Goal: Check status

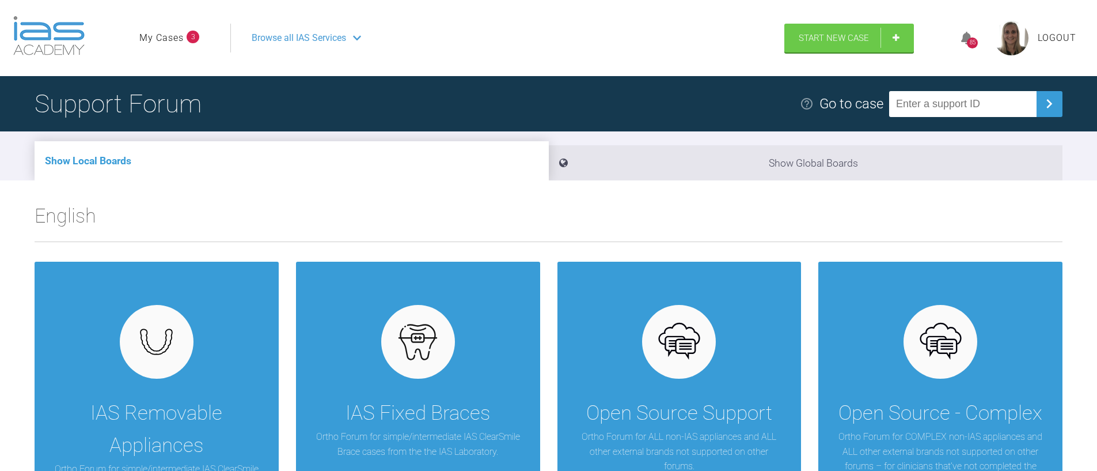
click at [173, 38] on link "My Cases" at bounding box center [161, 38] width 44 height 15
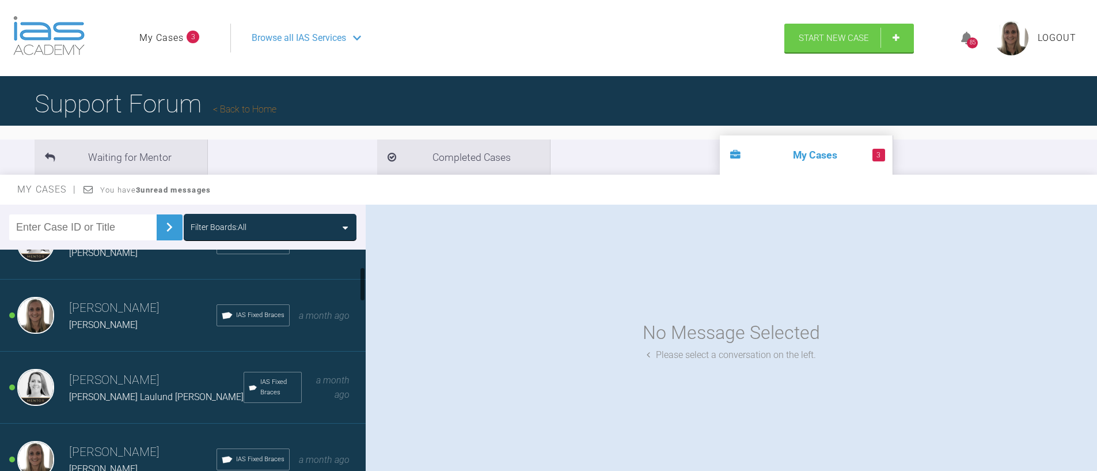
scroll to position [115, 0]
click at [145, 313] on h3 "[PERSON_NAME]" at bounding box center [142, 308] width 147 height 20
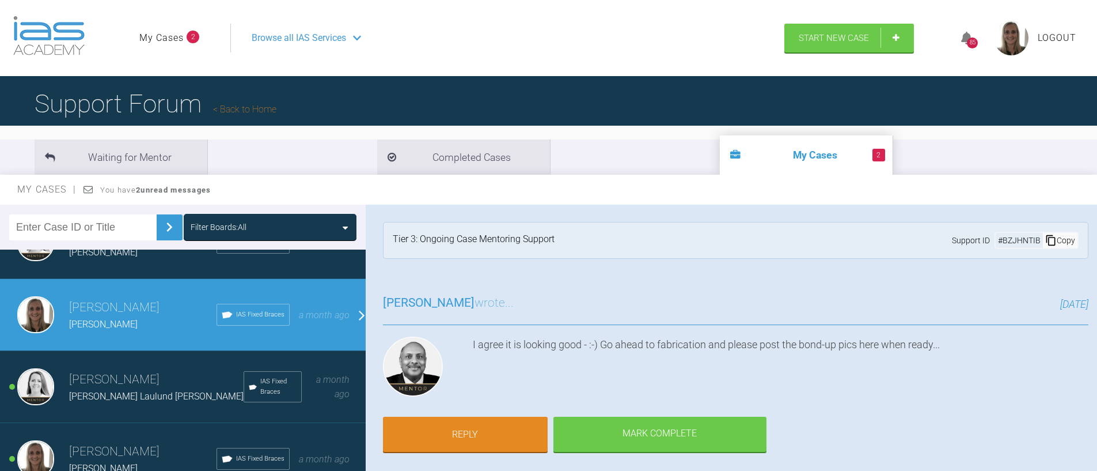
click at [110, 393] on span "[PERSON_NAME] Laulund [PERSON_NAME]" at bounding box center [156, 396] width 175 height 11
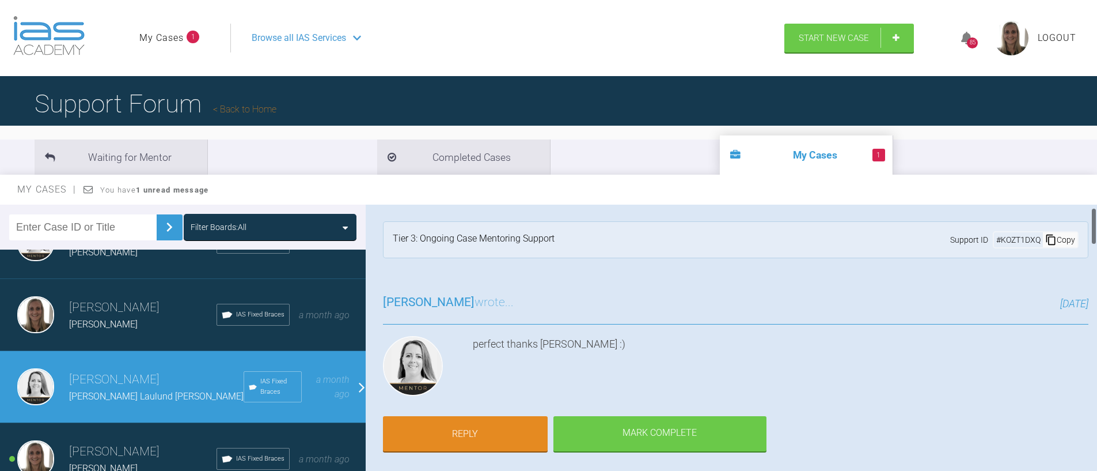
scroll to position [0, 0]
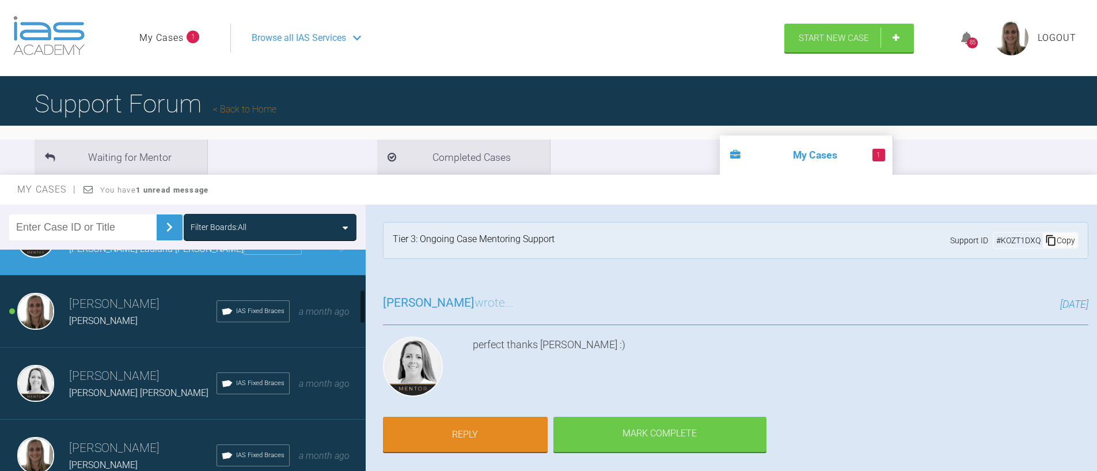
click at [108, 318] on span "[PERSON_NAME]" at bounding box center [103, 320] width 69 height 11
